Goal: Transaction & Acquisition: Obtain resource

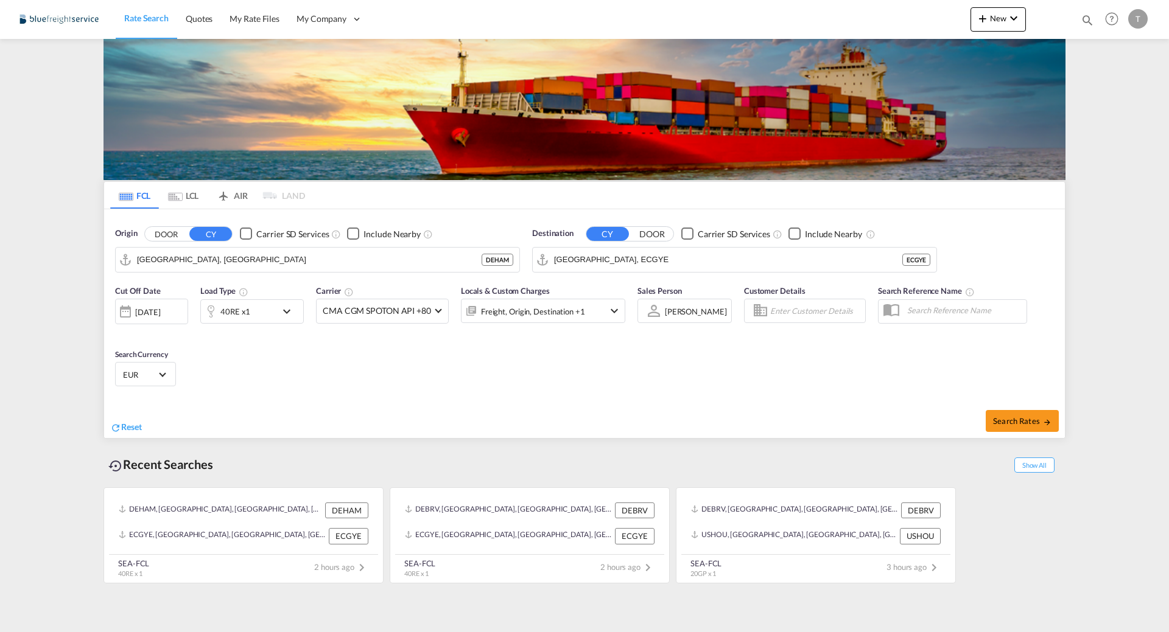
click at [248, 270] on md-autocomplete-wrap "[GEOGRAPHIC_DATA], [GEOGRAPHIC_DATA]" at bounding box center [309, 263] width 345 height 24
click at [589, 264] on input "[GEOGRAPHIC_DATA], ECGYE" at bounding box center [742, 260] width 376 height 18
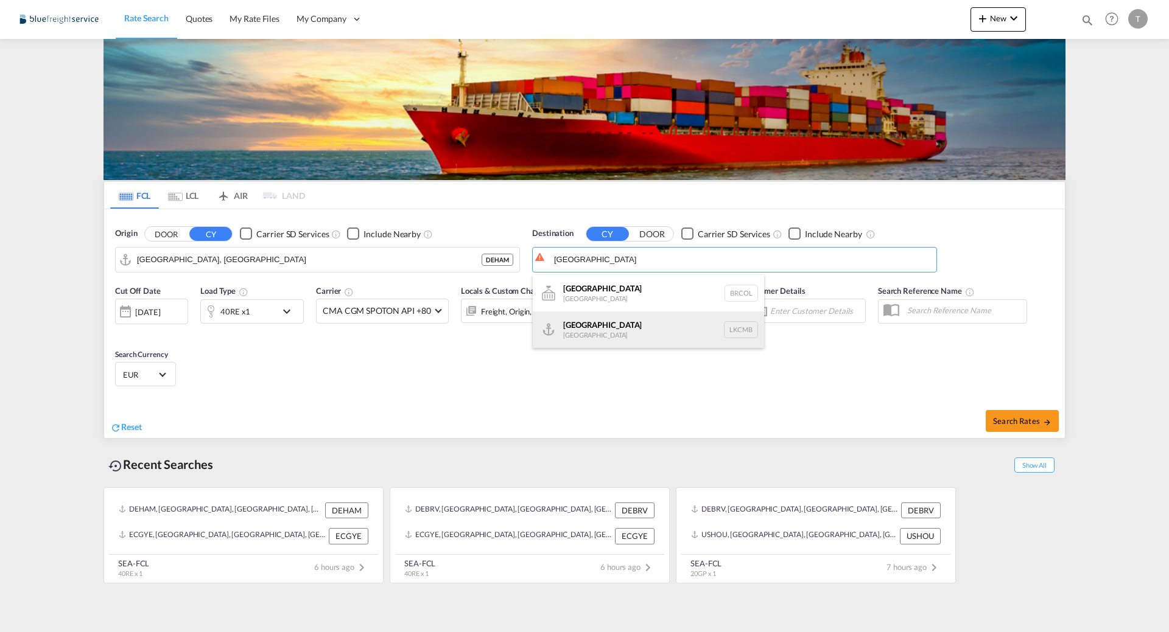
click at [654, 324] on div "Colombo [GEOGRAPHIC_DATA] LKCMB" at bounding box center [648, 330] width 231 height 37
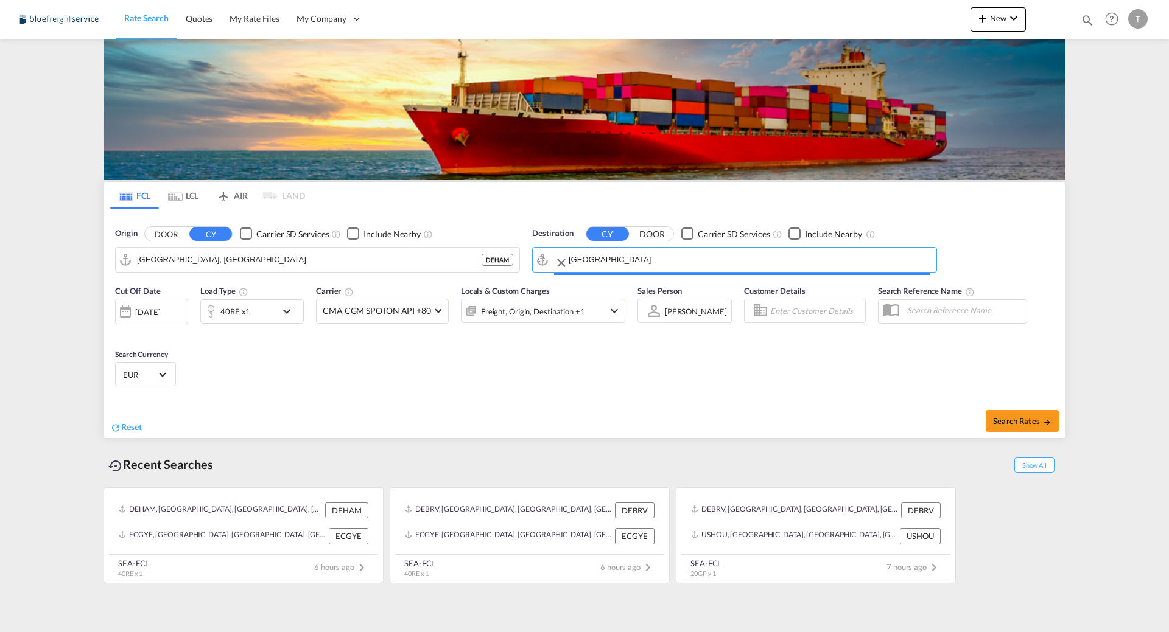
type input "Colombo, LKCMB"
click at [254, 310] on div "40RE x1" at bounding box center [238, 312] width 75 height 24
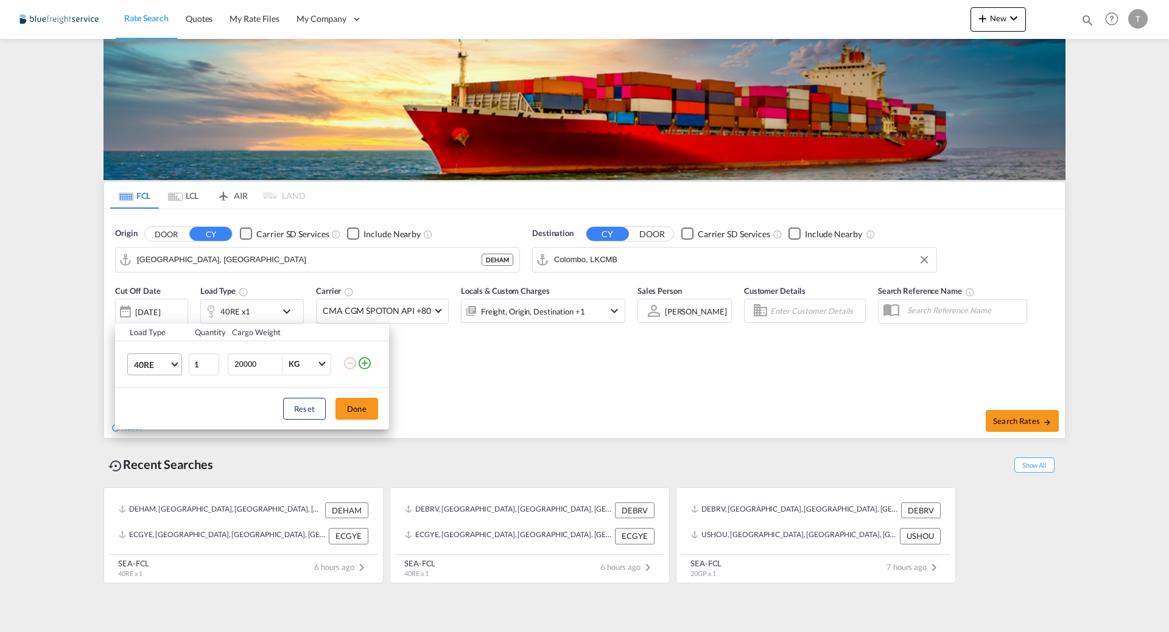
click at [164, 359] on span "40RE" at bounding box center [151, 365] width 35 height 12
click at [165, 331] on md-option "40GP" at bounding box center [165, 330] width 83 height 29
click at [357, 413] on button "Done" at bounding box center [356, 409] width 43 height 22
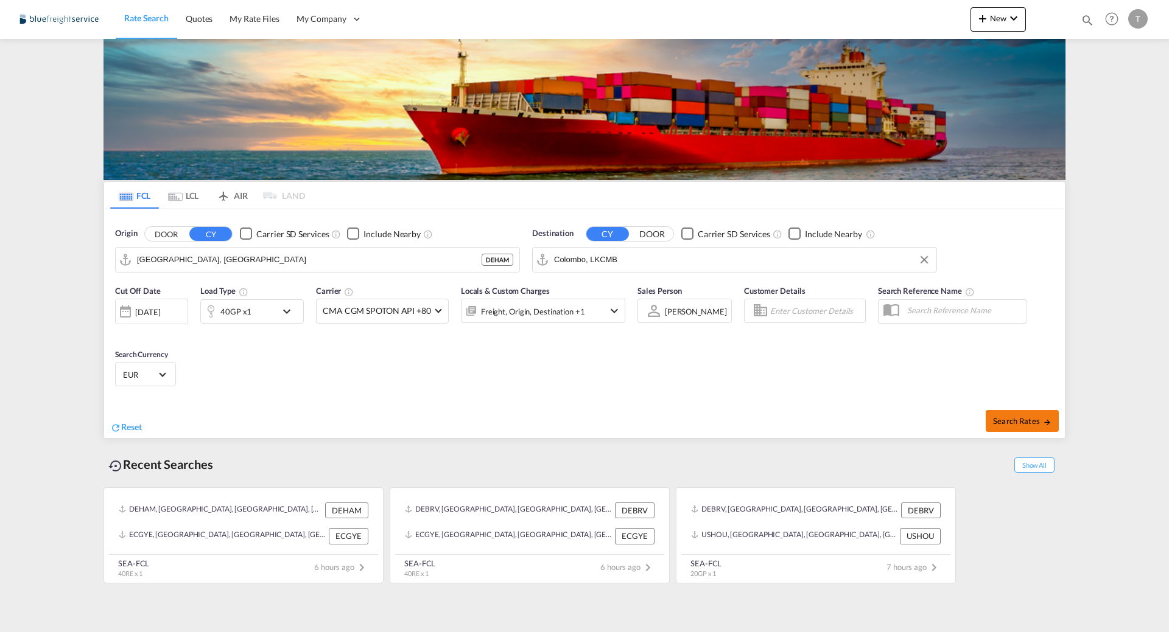
click at [1010, 415] on button "Search Rates" at bounding box center [1022, 421] width 73 height 22
type input "DEHAM to LKCMB / [DATE]"
